Goal: Task Accomplishment & Management: Manage account settings

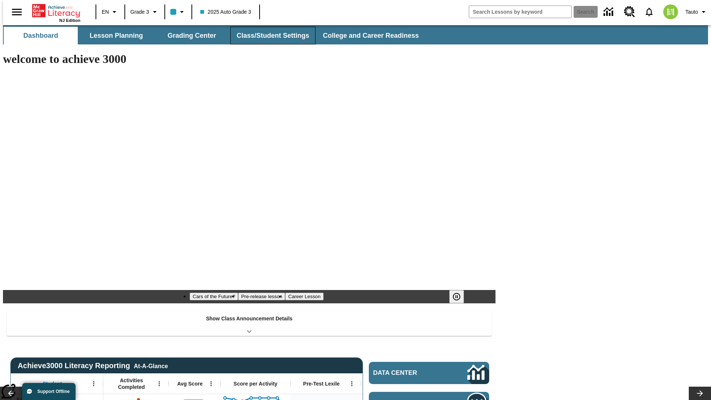
click at [269, 36] on button "Class/Student Settings" at bounding box center [272, 36] width 85 height 18
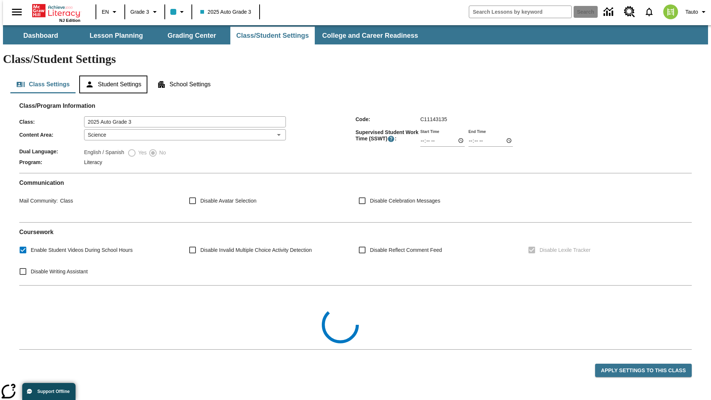
click at [111, 76] on button "Student Settings" at bounding box center [113, 85] width 68 height 18
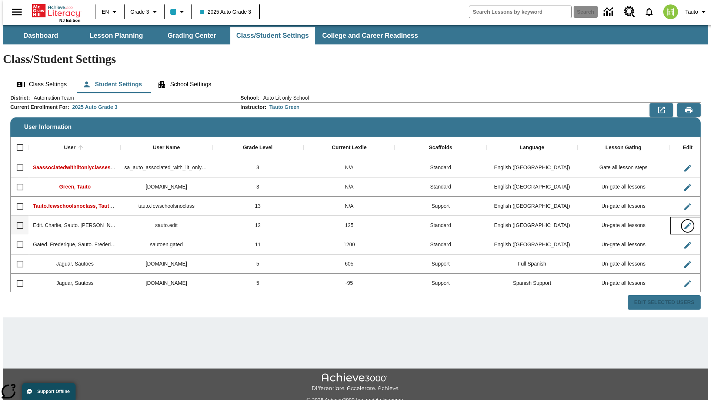
click at [684, 222] on icon "Edit User" at bounding box center [687, 225] width 7 height 7
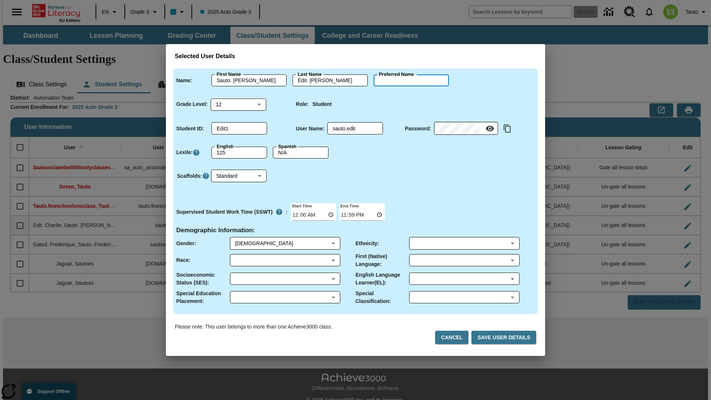
type input "Annalise"
click at [455, 337] on button "Cancel" at bounding box center [451, 338] width 33 height 14
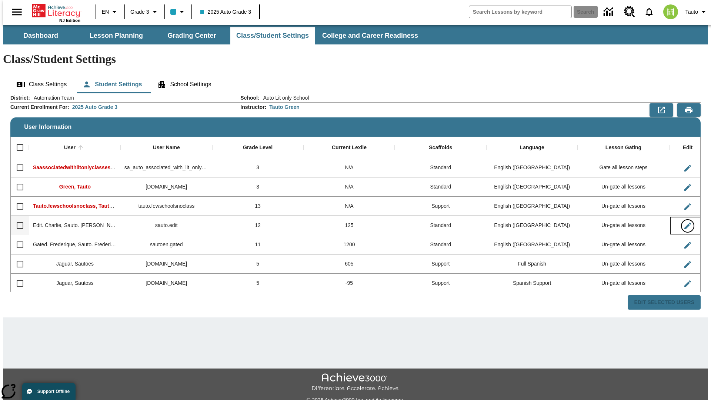
click at [684, 222] on icon "Edit User" at bounding box center [687, 225] width 7 height 7
